Goal: Transaction & Acquisition: Purchase product/service

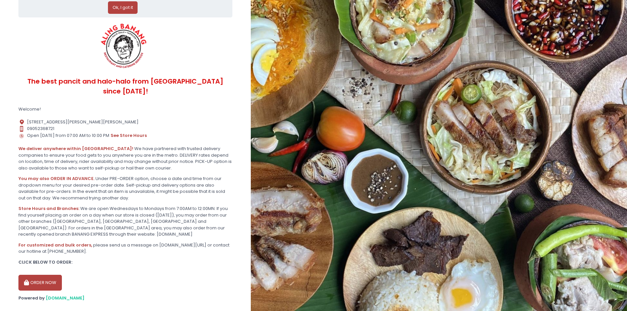
scroll to position [31, 0]
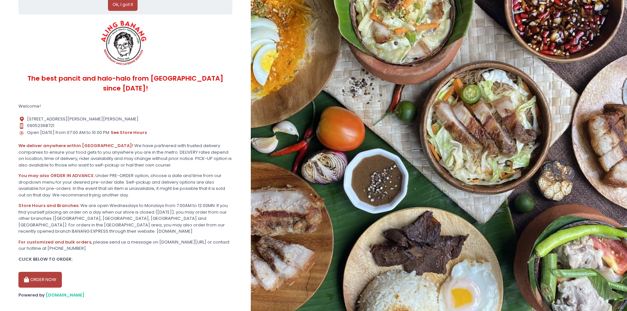
click at [51, 272] on button "ORDER NOW" at bounding box center [39, 280] width 43 height 16
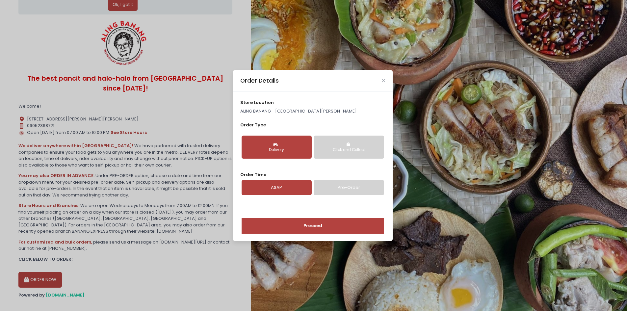
click at [275, 153] on button "Delivery" at bounding box center [277, 147] width 70 height 23
click at [276, 152] on div "Delivery" at bounding box center [276, 150] width 61 height 6
click at [276, 150] on div "Delivery" at bounding box center [276, 150] width 61 height 6
click at [283, 157] on button "Delivery" at bounding box center [277, 147] width 70 height 23
click at [289, 149] on div "Delivery" at bounding box center [276, 150] width 61 height 6
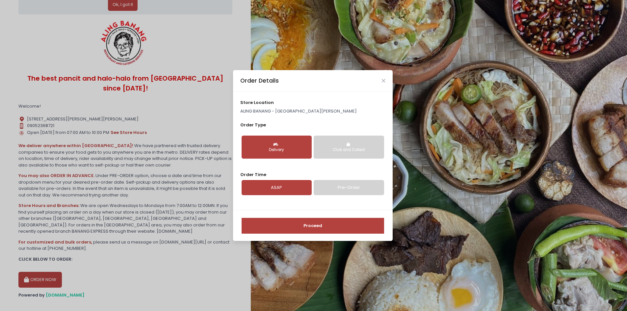
click at [289, 149] on div "Delivery" at bounding box center [276, 150] width 61 height 6
click at [260, 128] on div "Order Type Delivery Click and Collect" at bounding box center [312, 143] width 145 height 42
drag, startPoint x: 267, startPoint y: 147, endPoint x: 342, endPoint y: 148, distance: 74.8
click at [269, 148] on div "Delivery" at bounding box center [276, 150] width 61 height 6
click at [343, 148] on div "Click and Collect" at bounding box center [348, 150] width 61 height 6
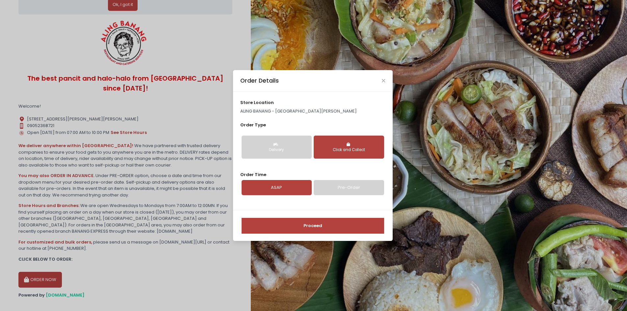
click at [337, 191] on link "Pre-Order" at bounding box center [349, 187] width 70 height 15
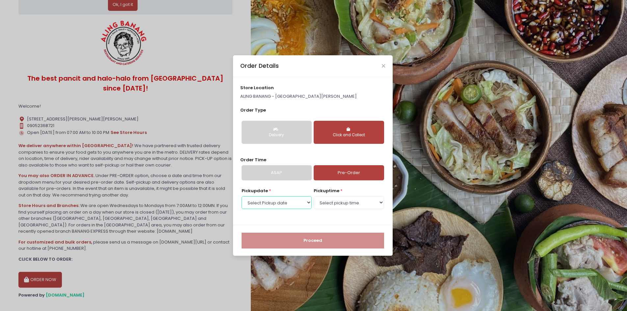
click at [307, 200] on select "Select Pickup date [DATE] [DATE] [DATE] [DATE] [DATE] [DATE] [DATE]" at bounding box center [277, 202] width 70 height 13
select select "[DATE]"
click at [242, 196] on select "Select Pickup date [DATE] [DATE] [DATE] [DATE] [DATE] [DATE] [DATE]" at bounding box center [277, 202] width 70 height 13
click at [339, 204] on select "Select pickup time 07:00 AM - 07:30 AM 07:30 AM - 08:00 AM 08:00 AM - 08:30 AM …" at bounding box center [349, 202] width 70 height 13
click at [330, 216] on div "Pickup date * Select Pickup date [DATE] [DATE] [DATE] [DATE] [DATE] [DATE] [DAT…" at bounding box center [312, 203] width 145 height 30
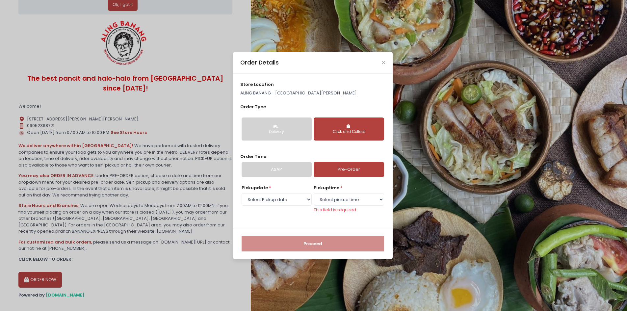
click at [265, 128] on button "Delivery" at bounding box center [277, 129] width 70 height 23
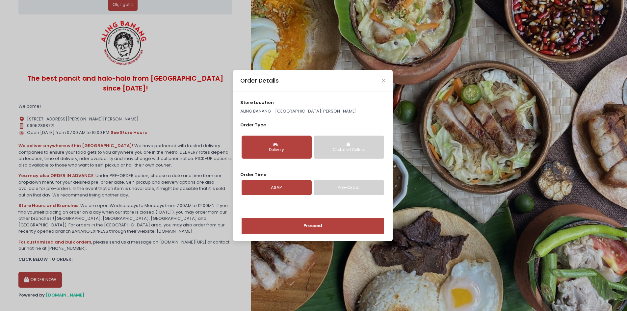
click at [344, 189] on link "Pre-Order" at bounding box center [349, 187] width 70 height 15
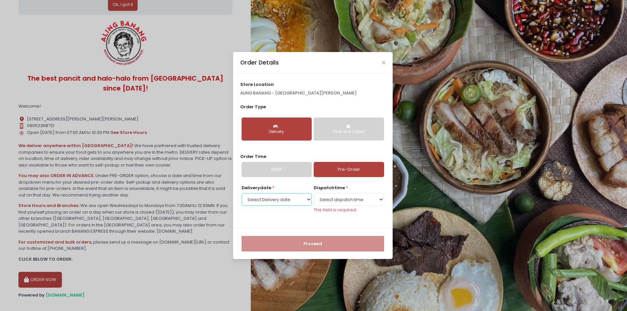
click at [301, 201] on select "Select Delivery date [DATE] [DATE] [DATE] [DATE] [DATE] [DATE] [DATE]" at bounding box center [277, 199] width 70 height 13
select select "[DATE]"
click at [242, 196] on select "Select Delivery date [DATE] [DATE] [DATE] [DATE] [DATE] [DATE] [DATE]" at bounding box center [277, 199] width 70 height 13
click at [343, 195] on select "Select dispatch time 07:00 AM - 07:30 AM 07:30 AM - 08:00 AM 08:00 AM - 08:30 A…" at bounding box center [349, 199] width 70 height 13
select select "10:30"
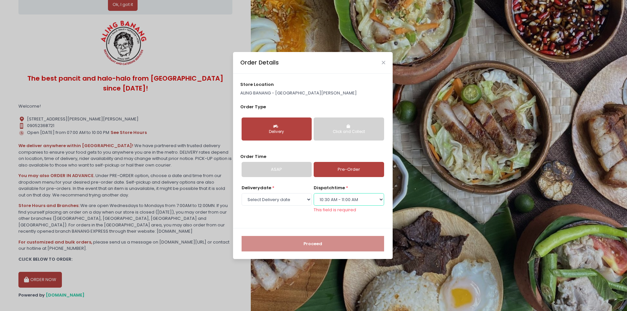
click at [314, 196] on select "Select dispatch time 07:00 AM - 07:30 AM 07:30 AM - 08:00 AM 08:00 AM - 08:30 A…" at bounding box center [349, 199] width 70 height 13
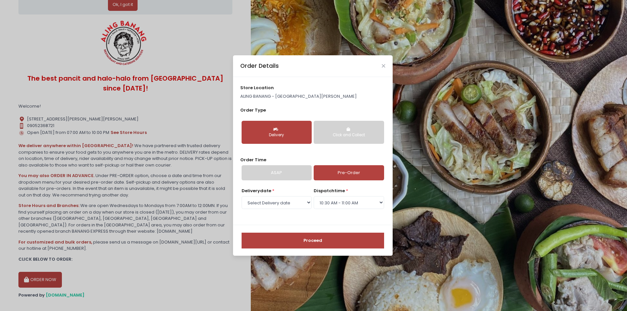
click at [308, 240] on button "Proceed" at bounding box center [313, 241] width 143 height 16
